Goal: Transaction & Acquisition: Book appointment/travel/reservation

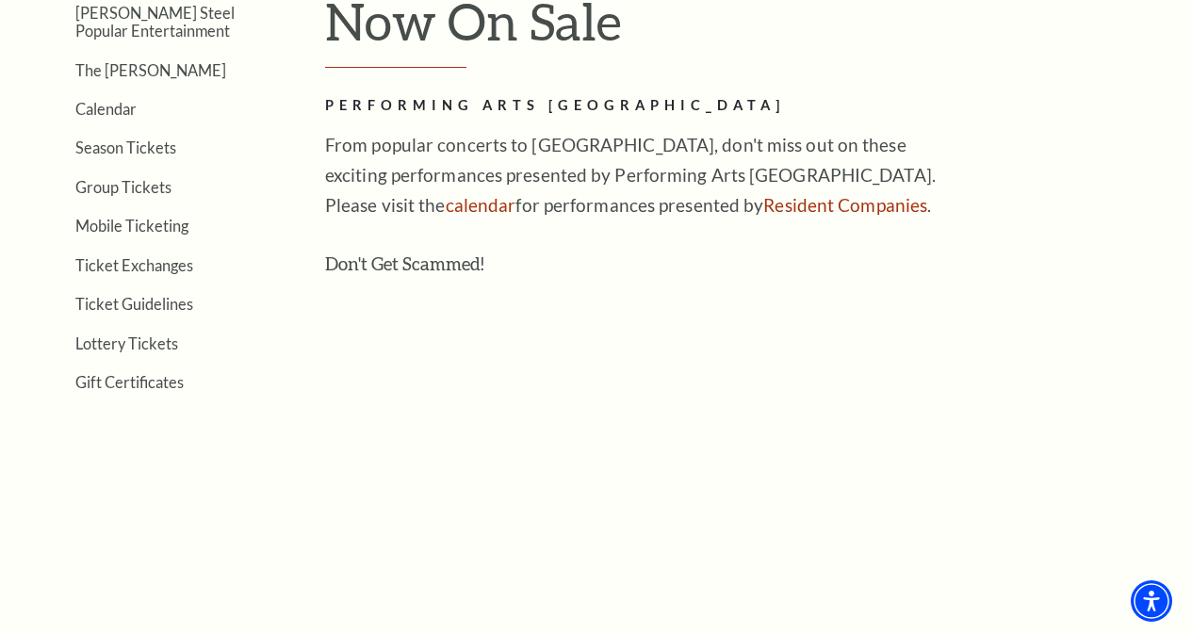
scroll to position [346, 0]
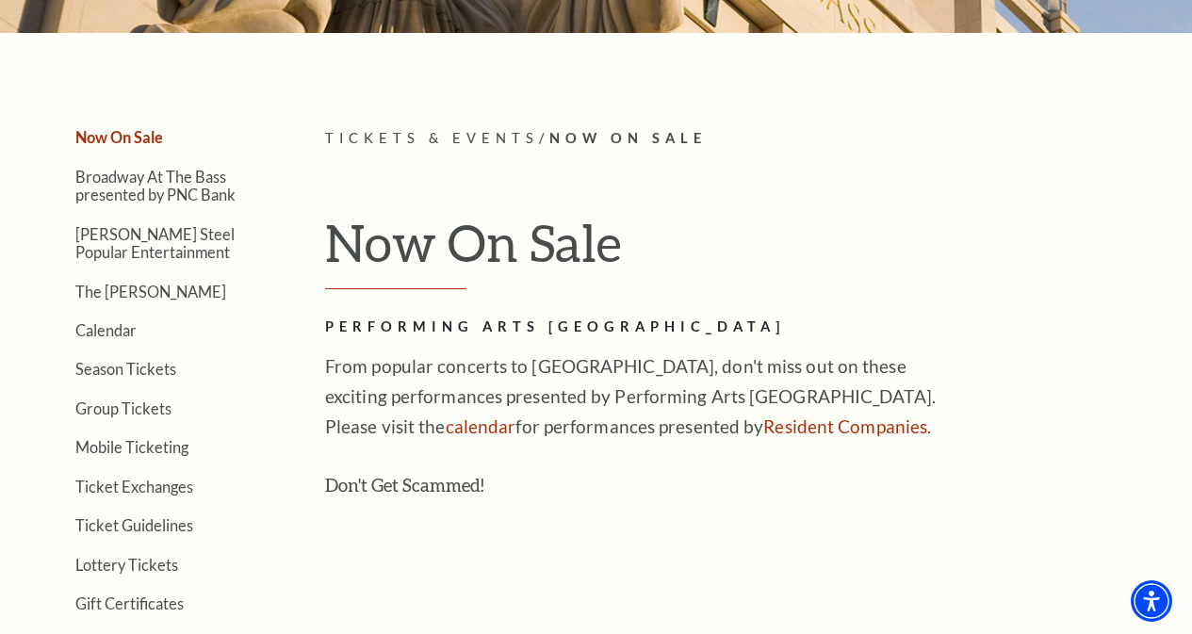
click at [118, 146] on link "Now On Sale" at bounding box center [119, 137] width 88 height 18
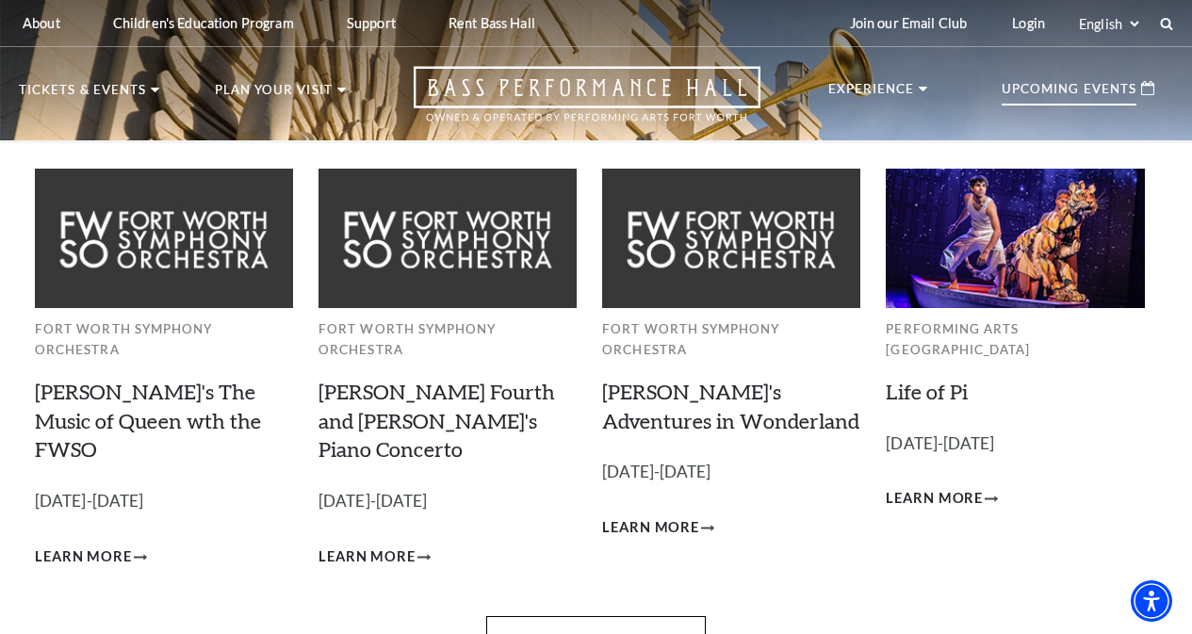
click at [1049, 93] on p "Upcoming Events" at bounding box center [1069, 94] width 135 height 23
click at [986, 82] on div "Upcoming Events" at bounding box center [1078, 88] width 190 height 45
click at [1042, 70] on div "Upcoming Events" at bounding box center [1078, 88] width 190 height 45
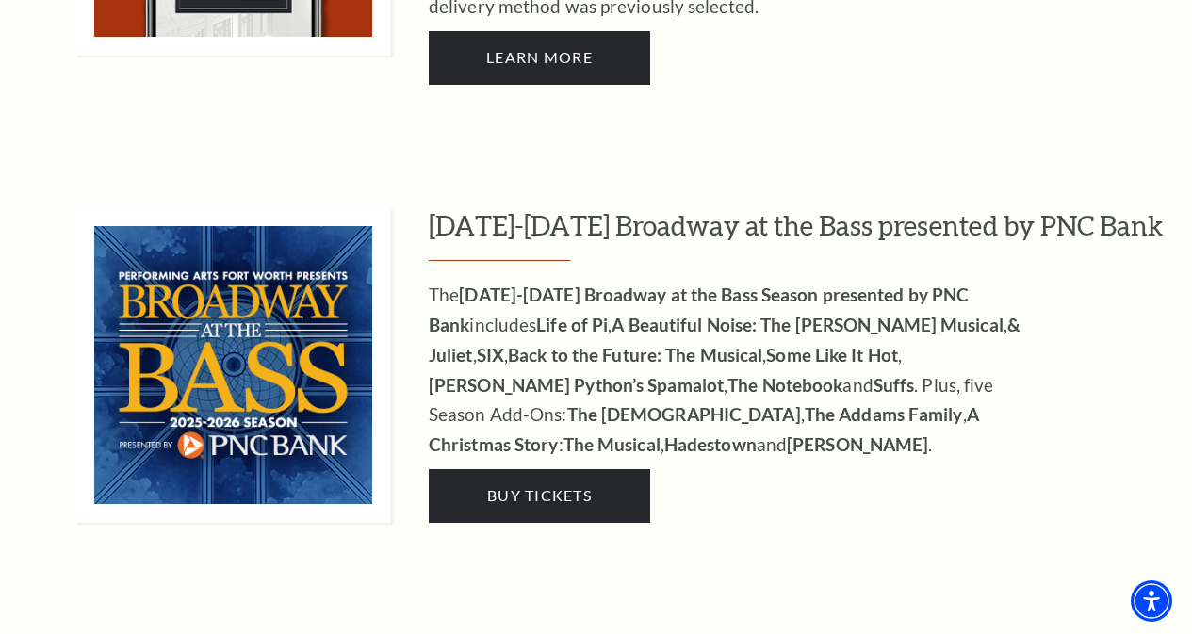
scroll to position [1602, 0]
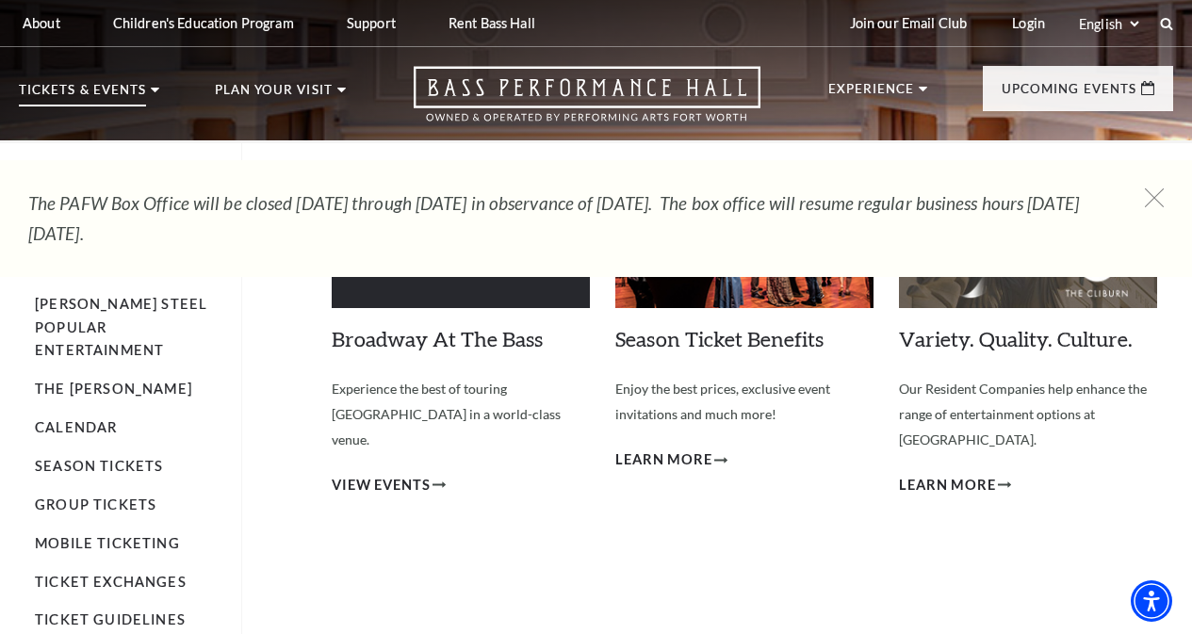
click at [118, 96] on p "Tickets & Events" at bounding box center [82, 95] width 127 height 23
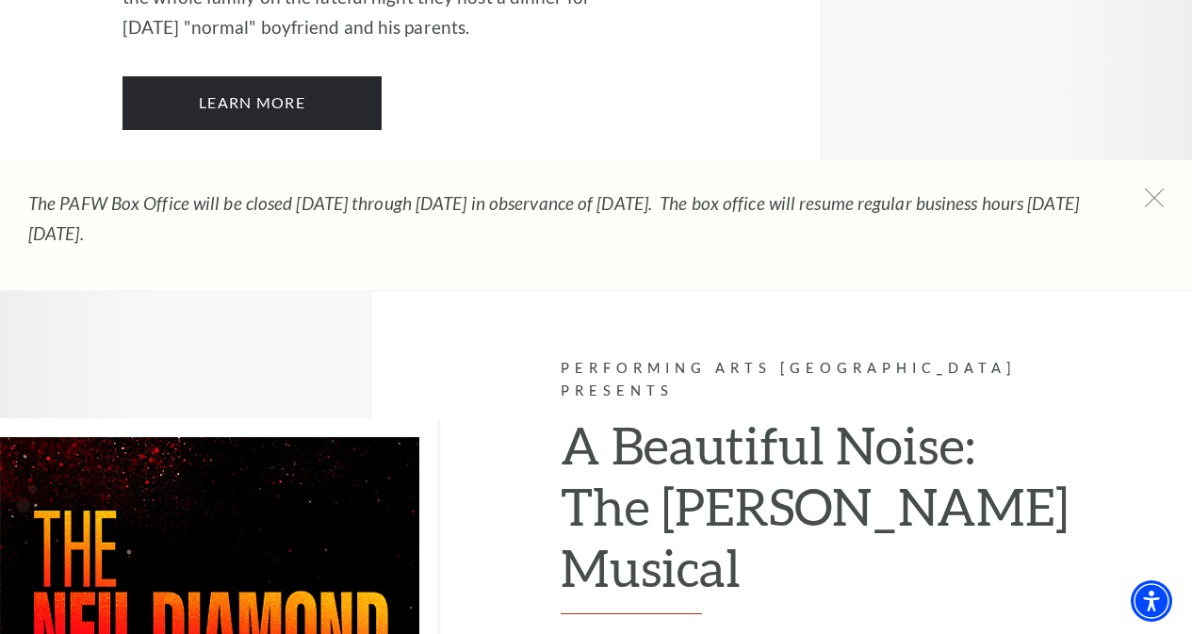
scroll to position [4554, 0]
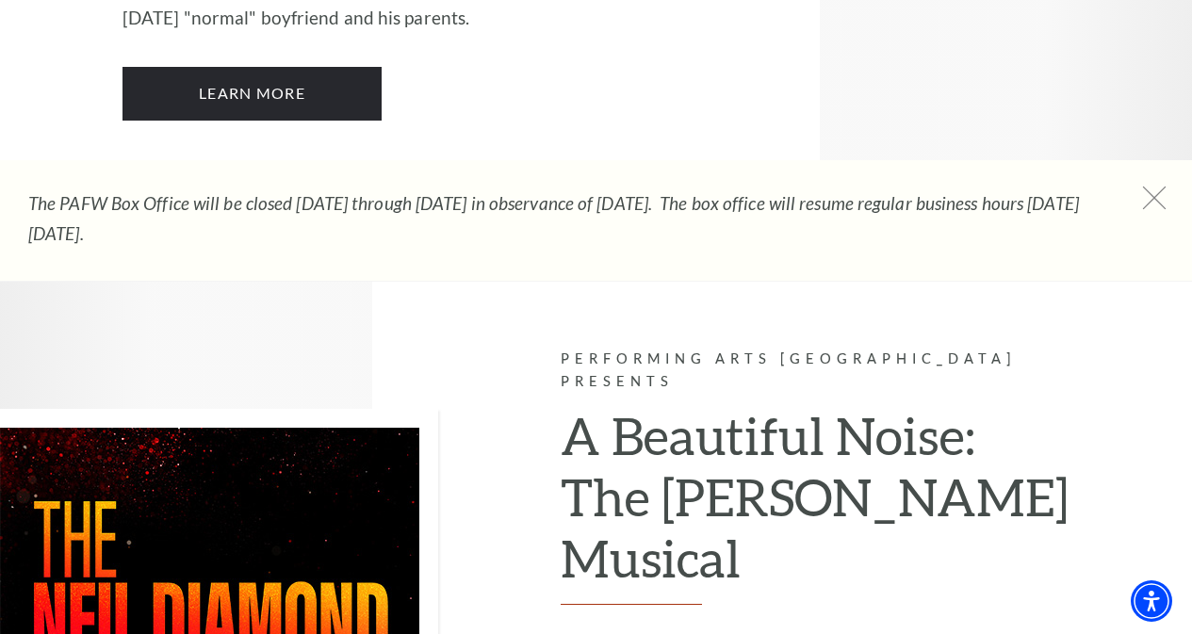
click at [1163, 195] on icon at bounding box center [1155, 199] width 24 height 24
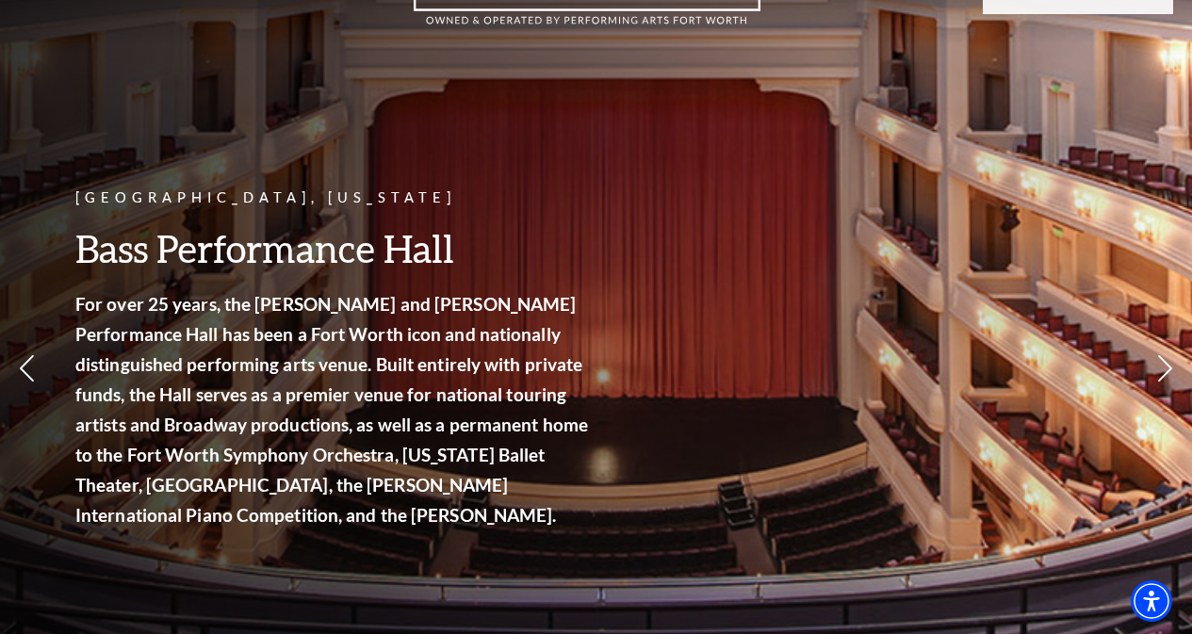
scroll to position [0, 0]
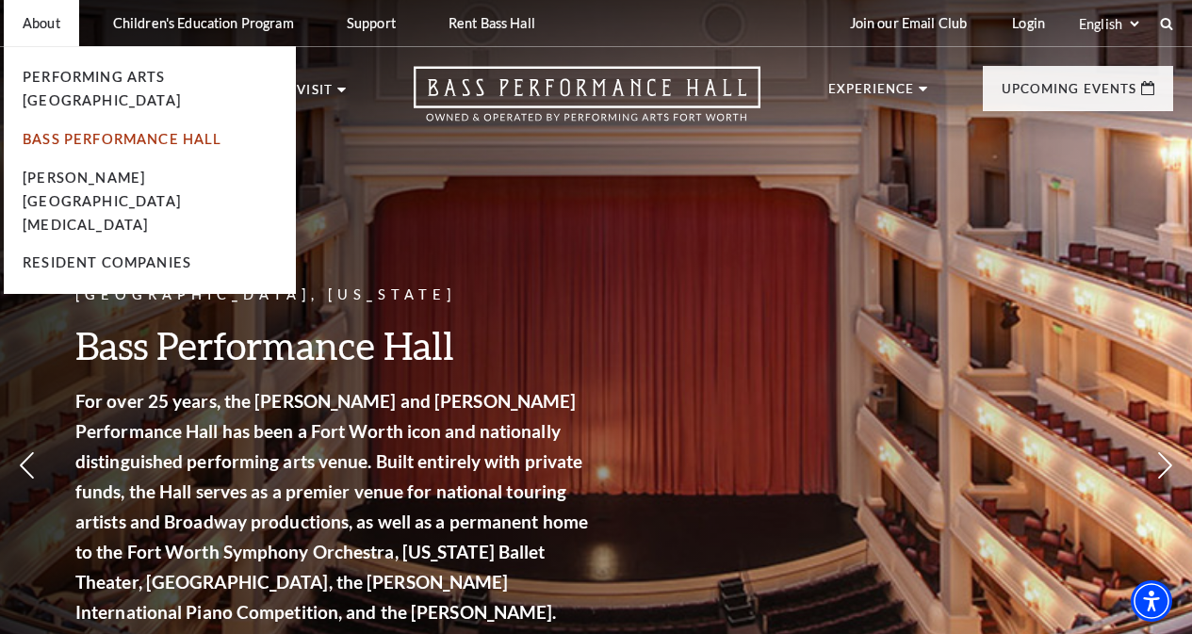
click at [106, 131] on link "Bass Performance Hall" at bounding box center [123, 139] width 200 height 16
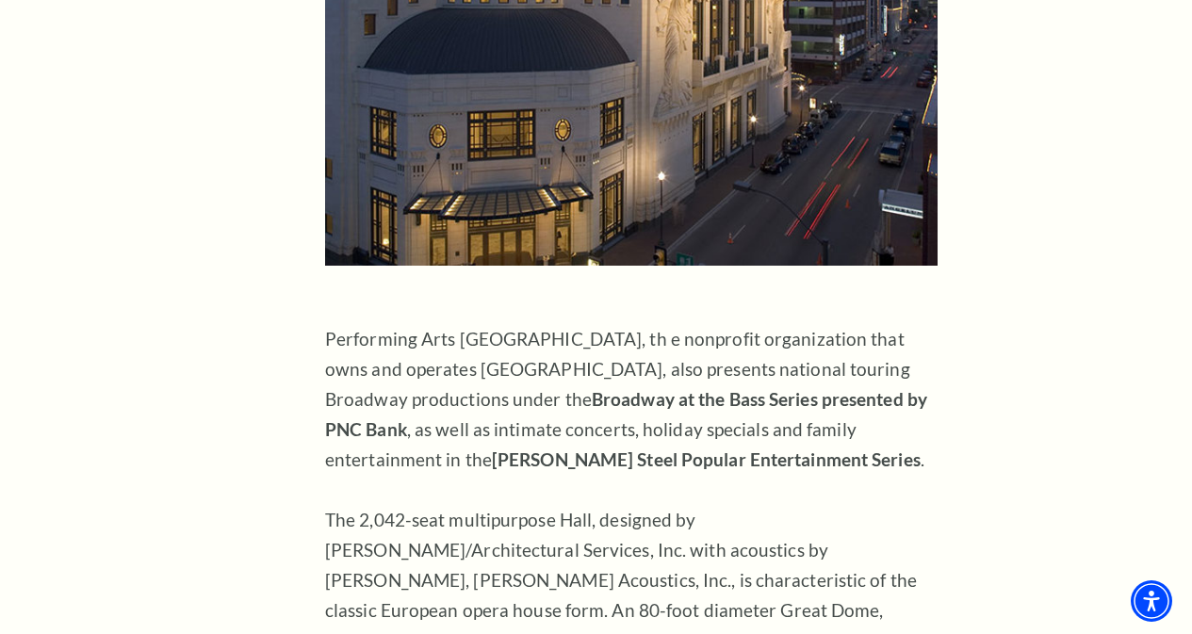
scroll to position [1131, 0]
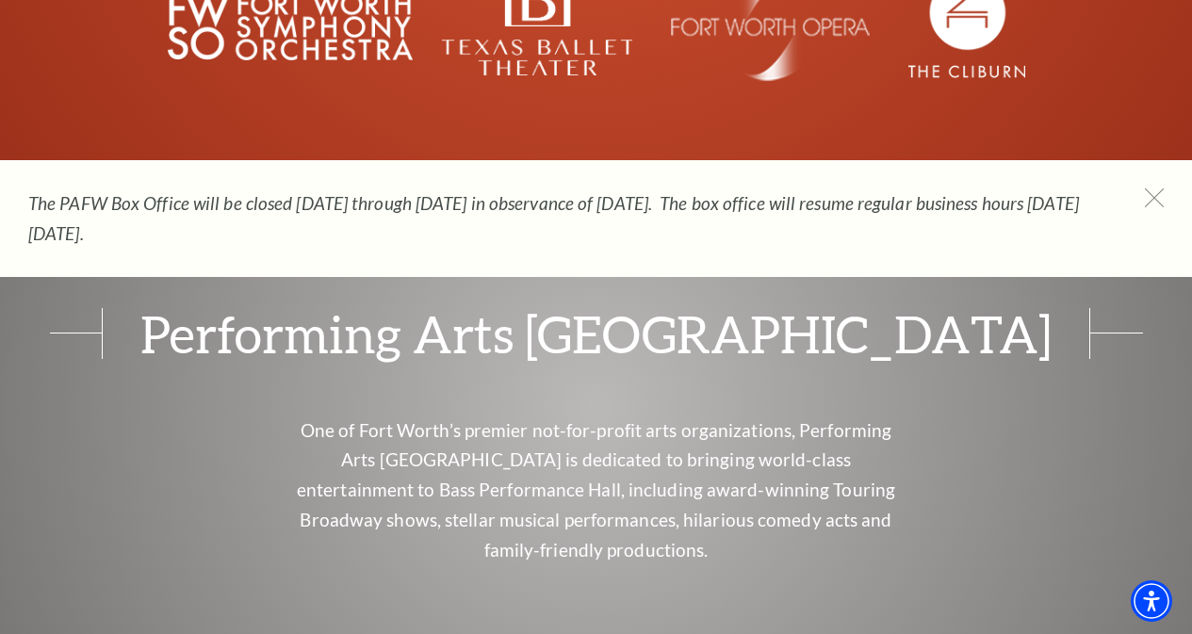
scroll to position [7319, 0]
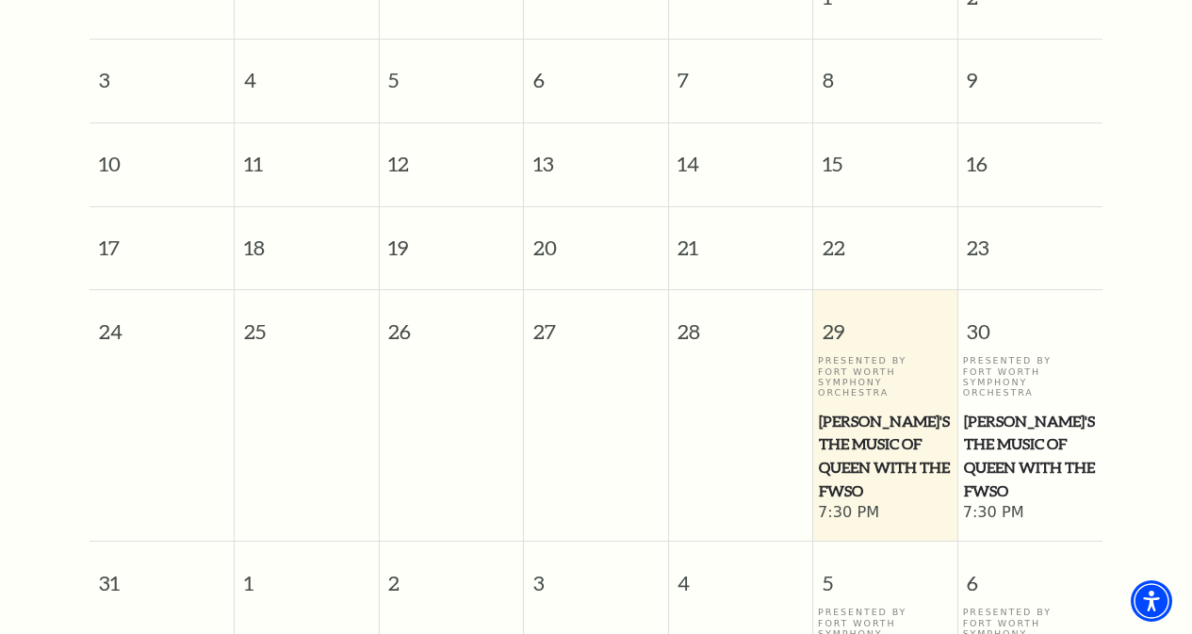
scroll to position [576, 0]
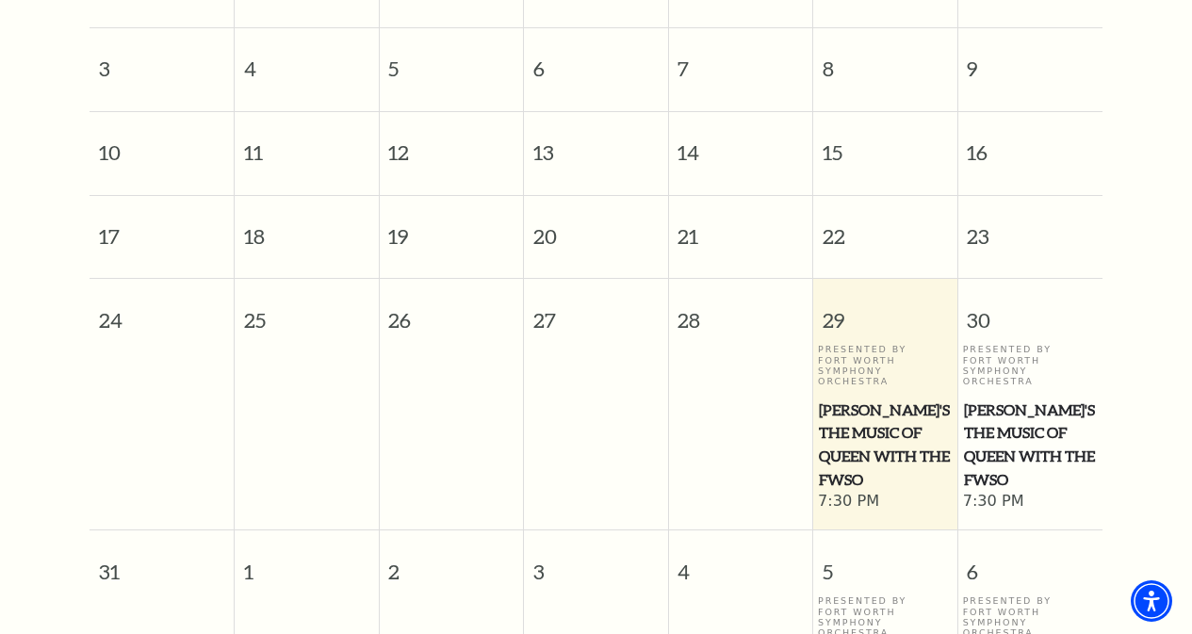
click at [856, 418] on span "[PERSON_NAME]'s The Music of Queen with the FWSO" at bounding box center [885, 445] width 133 height 93
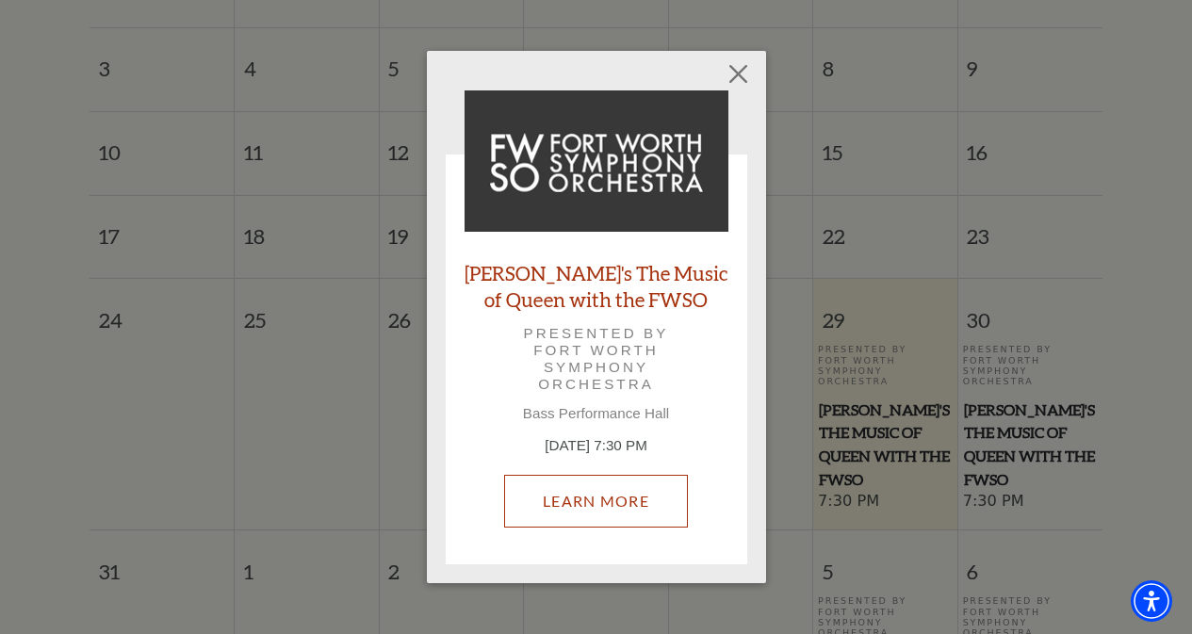
click at [610, 502] on link "Learn More" at bounding box center [596, 501] width 184 height 53
